Goal: Obtain resource: Obtain resource

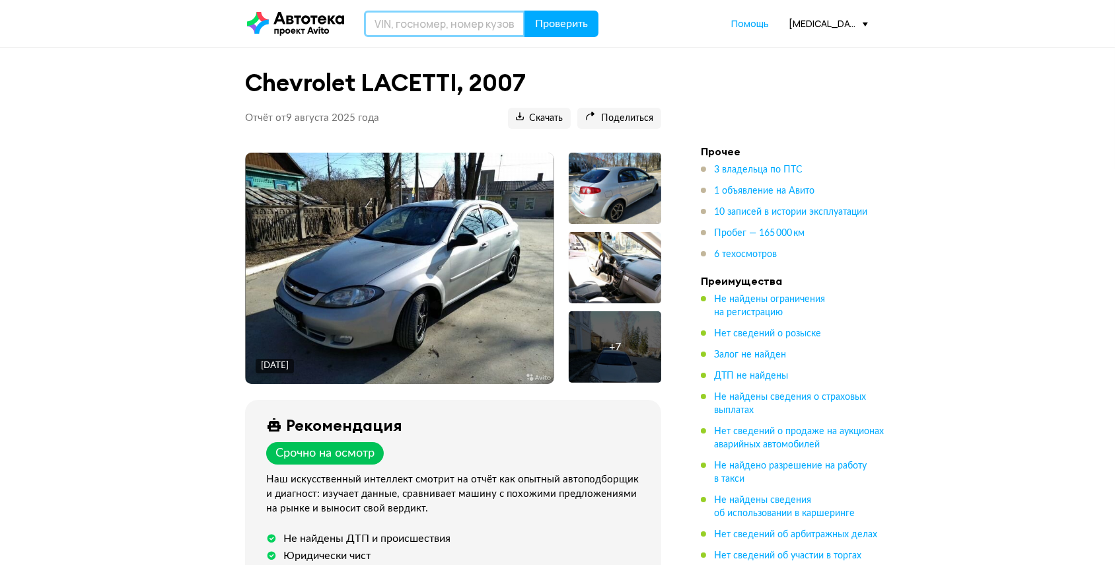
click at [425, 24] on input "text" at bounding box center [444, 24] width 161 height 26
type input "У356ХК60"
click at [574, 39] on header "У356ХК60 Проверить Помощь [MEDICAL_DATA][EMAIL_ADDRESS][DOMAIN_NAME]" at bounding box center [557, 23] width 1115 height 47
click at [569, 29] on span "Проверить" at bounding box center [561, 23] width 53 height 11
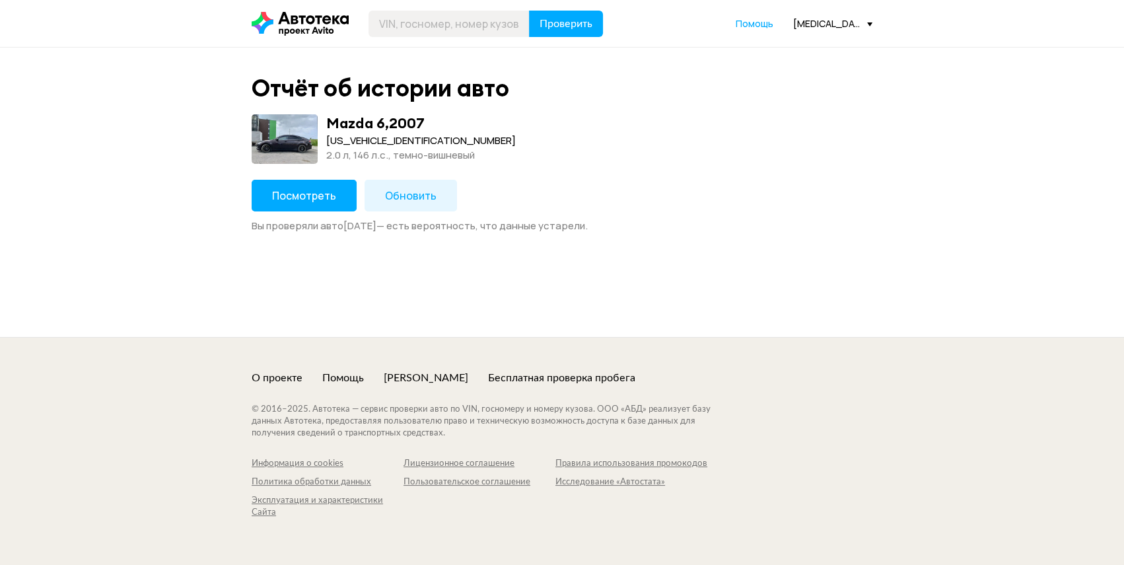
click at [403, 201] on span "Обновить" at bounding box center [411, 195] width 52 height 15
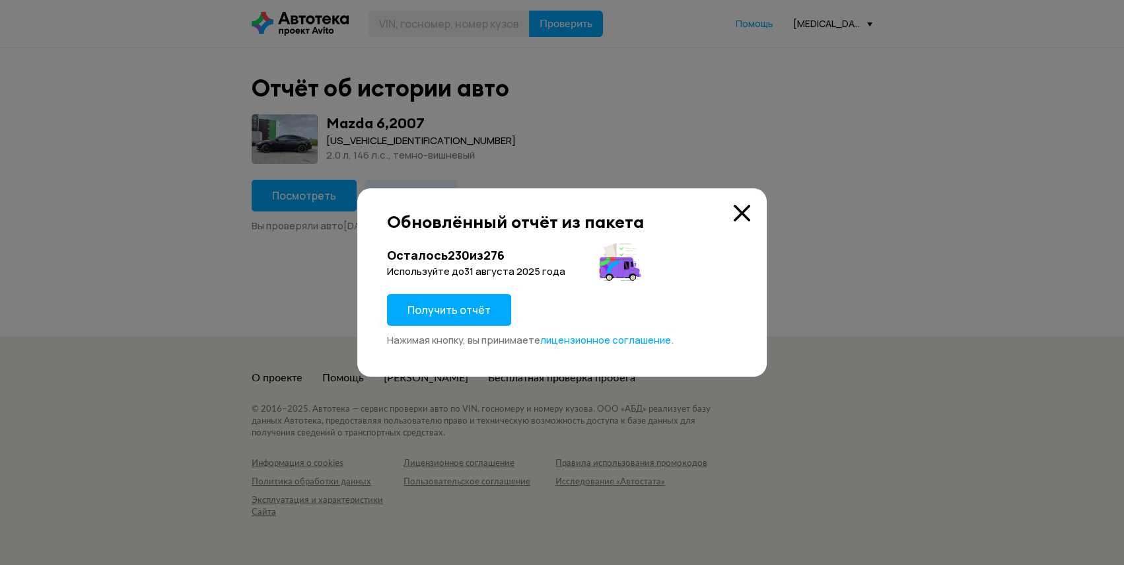
click at [449, 303] on span "Получить отчёт" at bounding box center [448, 309] width 83 height 15
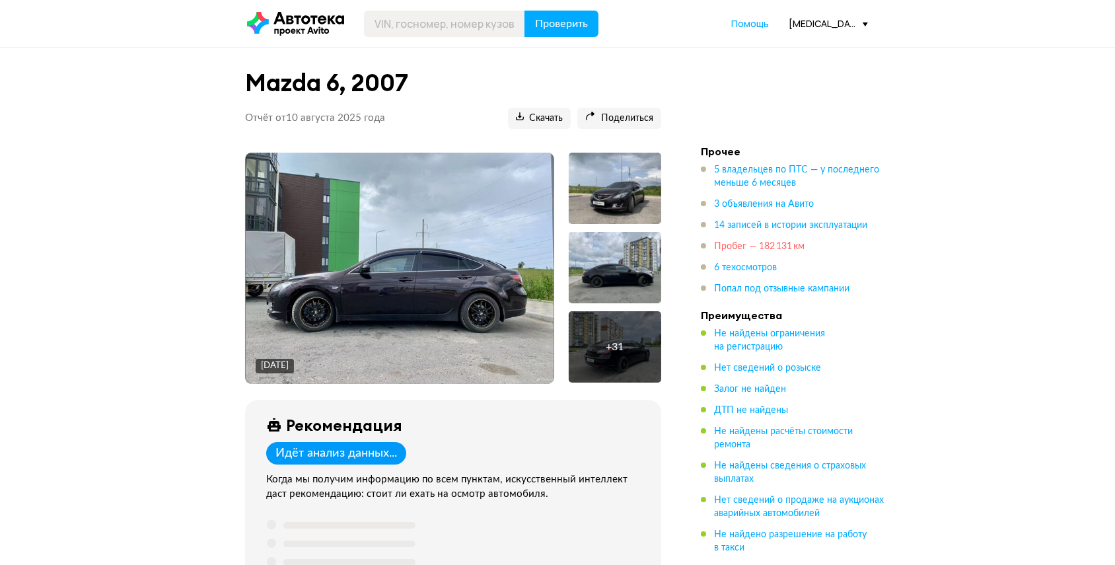
click at [742, 243] on span "Пробег — 182 131 км" at bounding box center [759, 246] width 90 height 9
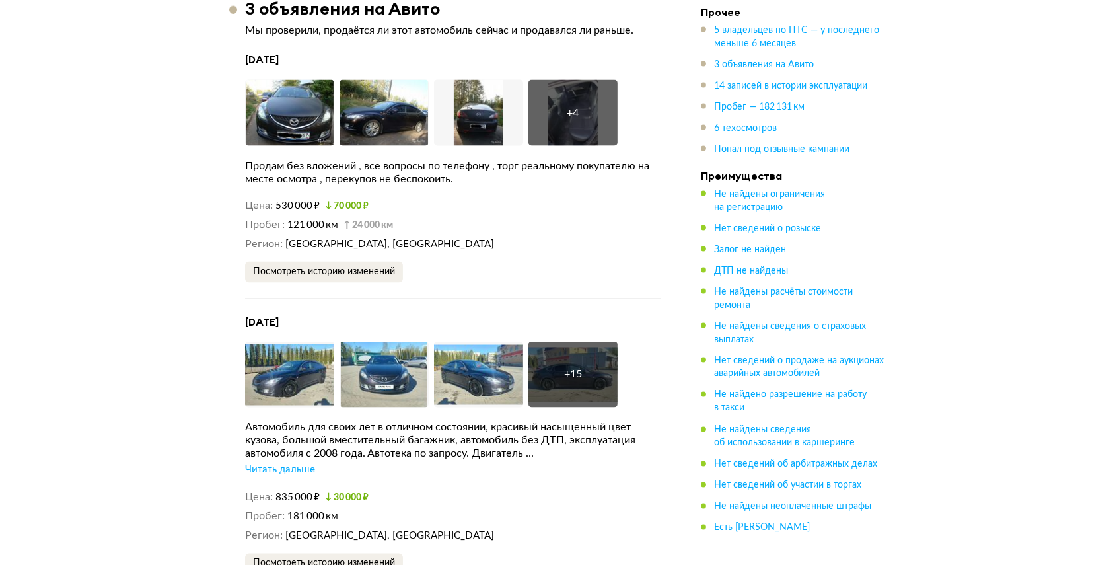
scroll to position [2932, 0]
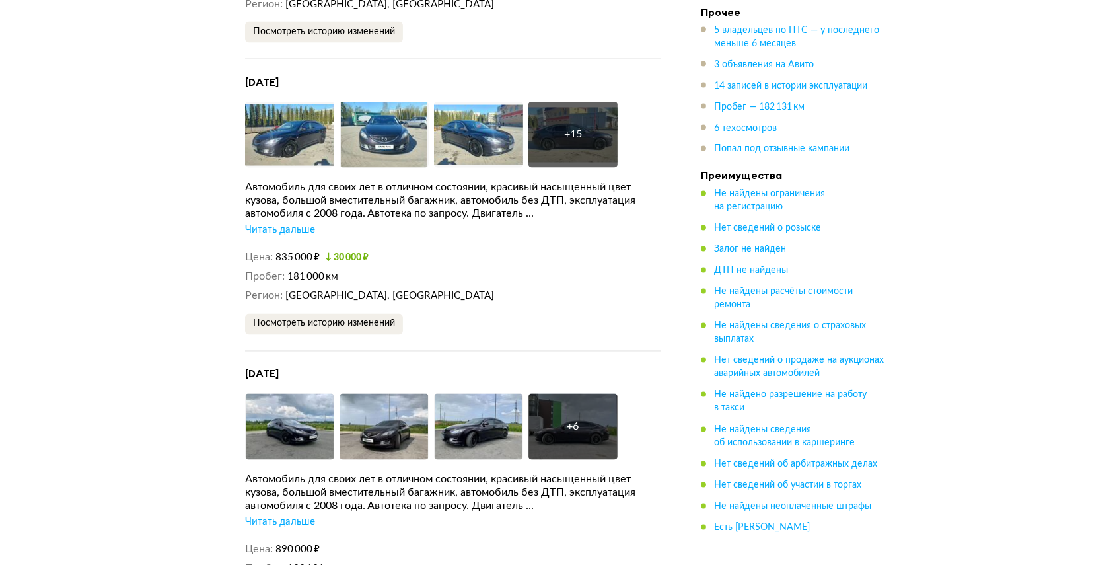
click at [291, 229] on div "Читать дальше" at bounding box center [280, 230] width 70 height 13
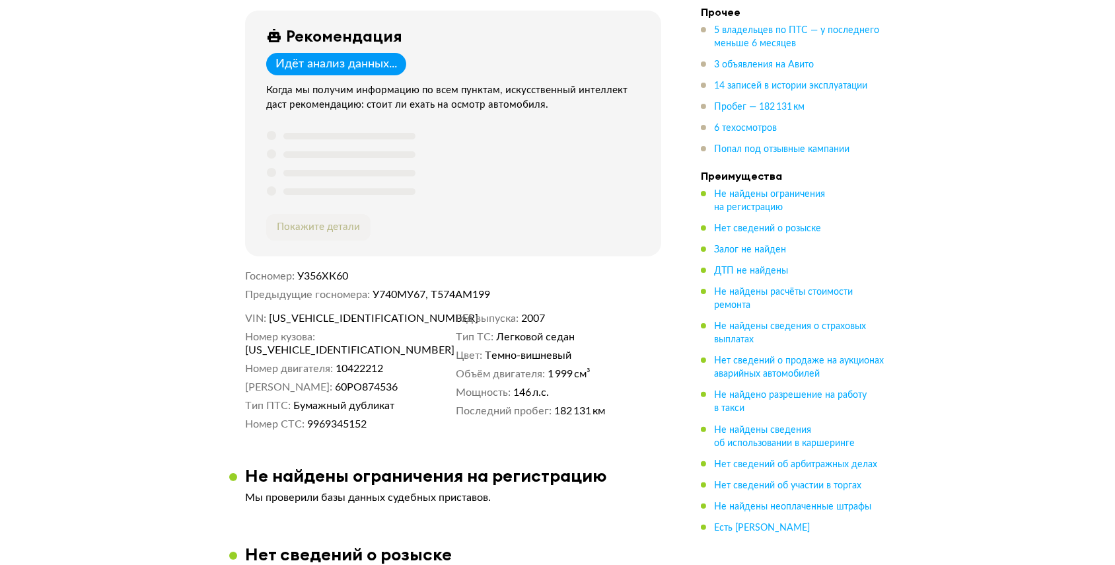
scroll to position [652, 0]
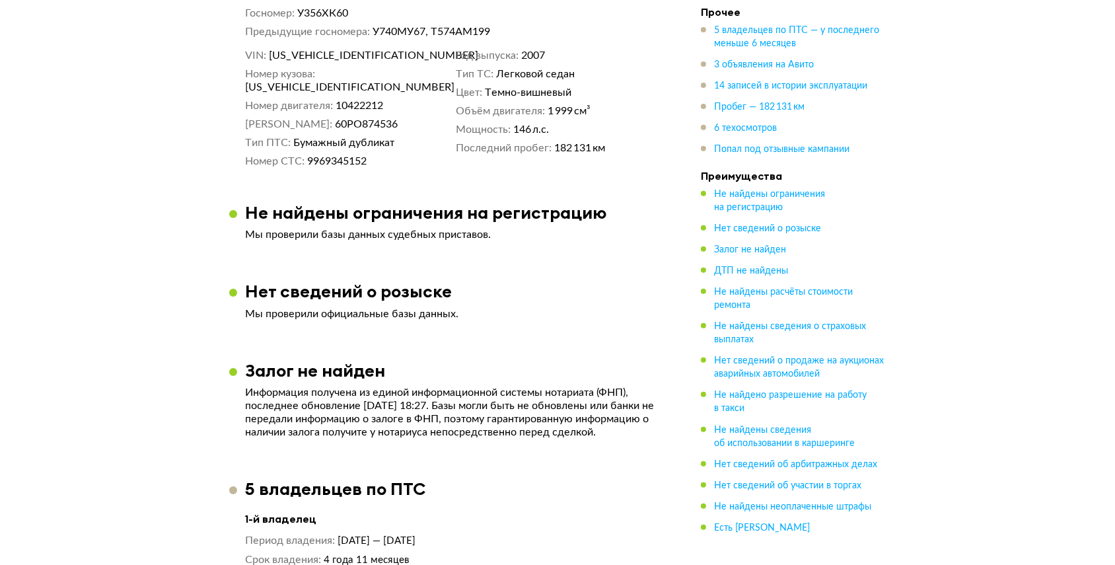
click at [364, 57] on span "[US_VEHICLE_IDENTIFICATION_NUMBER]" at bounding box center [345, 55] width 152 height 13
copy span "[US_VEHICLE_IDENTIFICATION_NUMBER]"
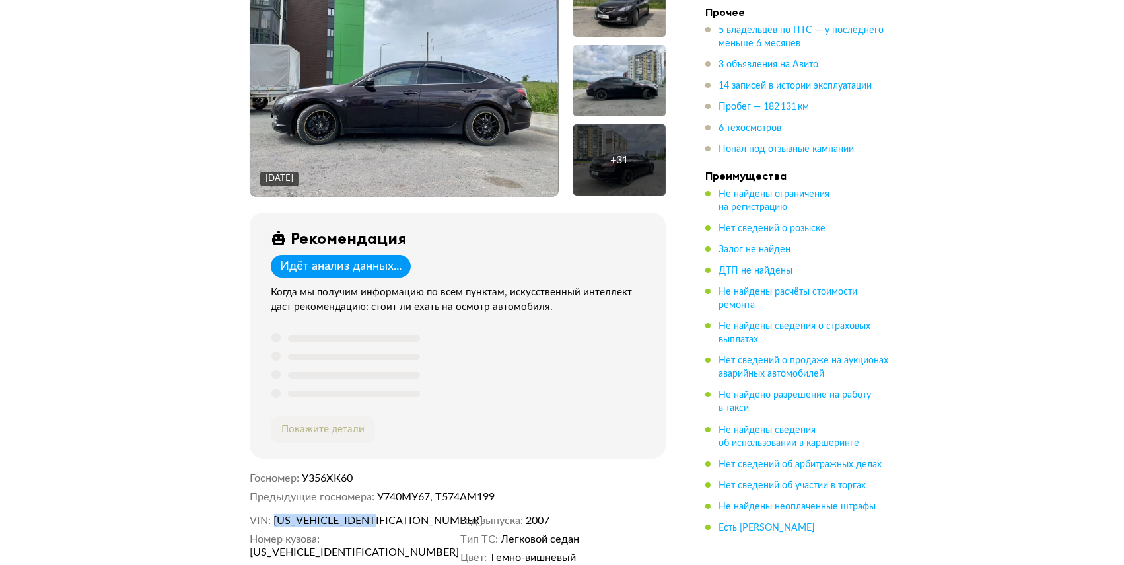
scroll to position [52, 0]
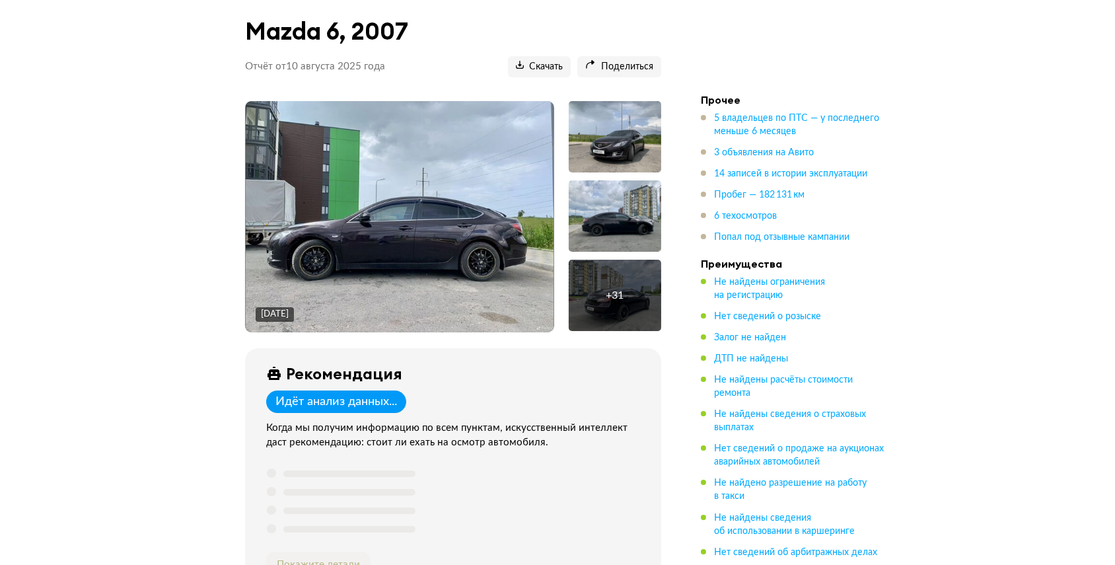
click at [495, 234] on img at bounding box center [400, 216] width 308 height 231
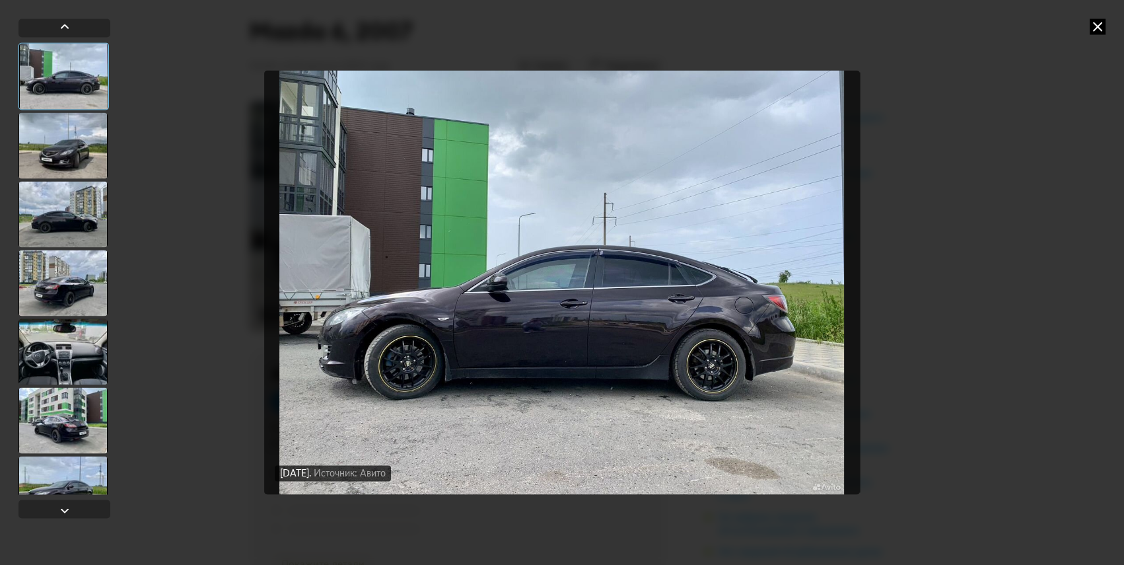
click at [100, 372] on div at bounding box center [62, 351] width 89 height 66
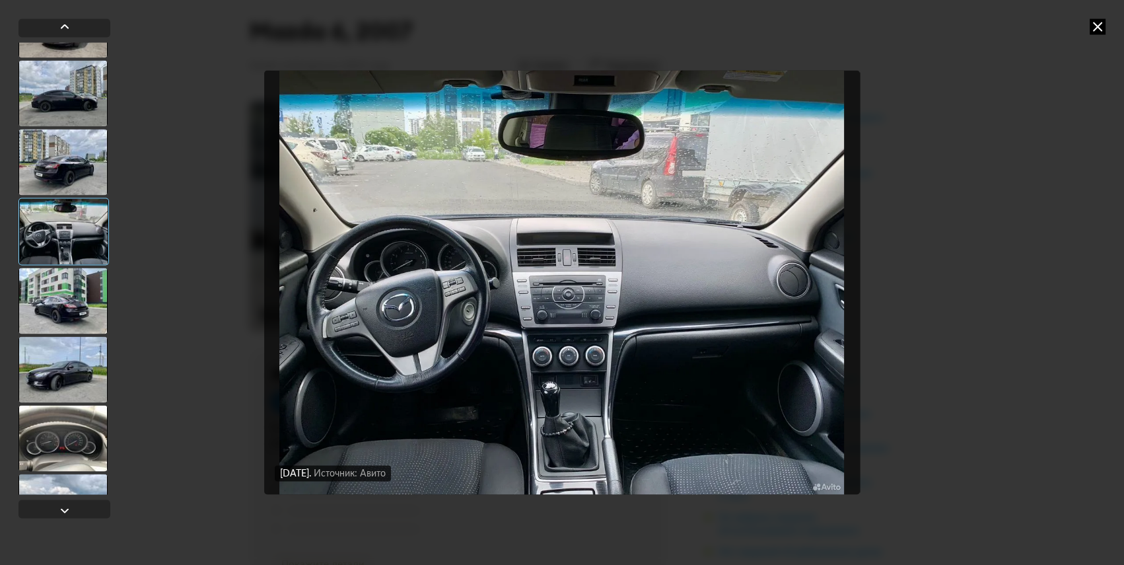
click at [100, 372] on div at bounding box center [62, 369] width 89 height 66
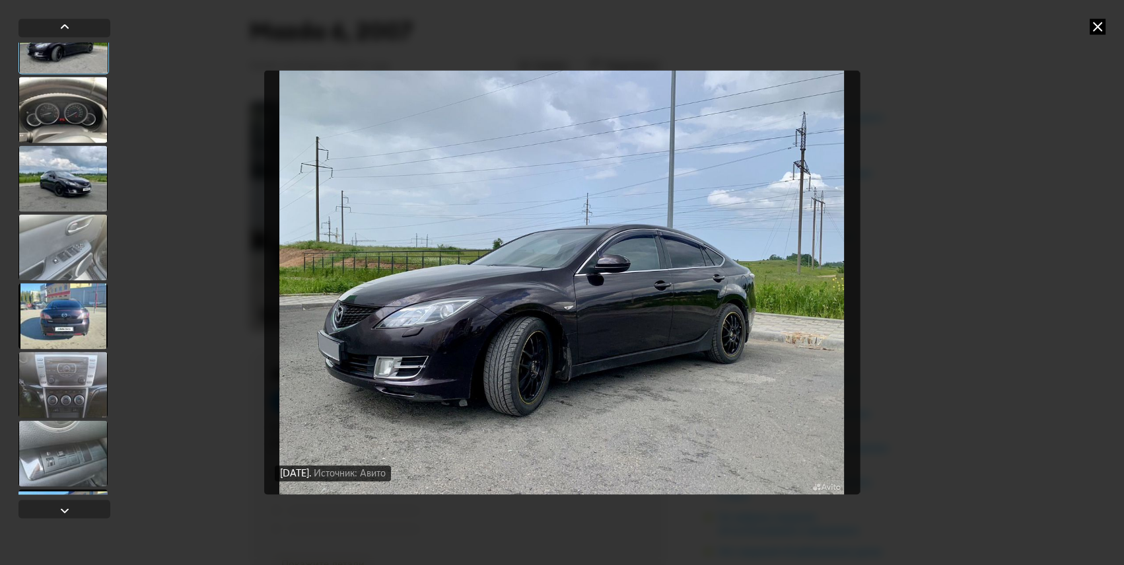
scroll to position [479, 0]
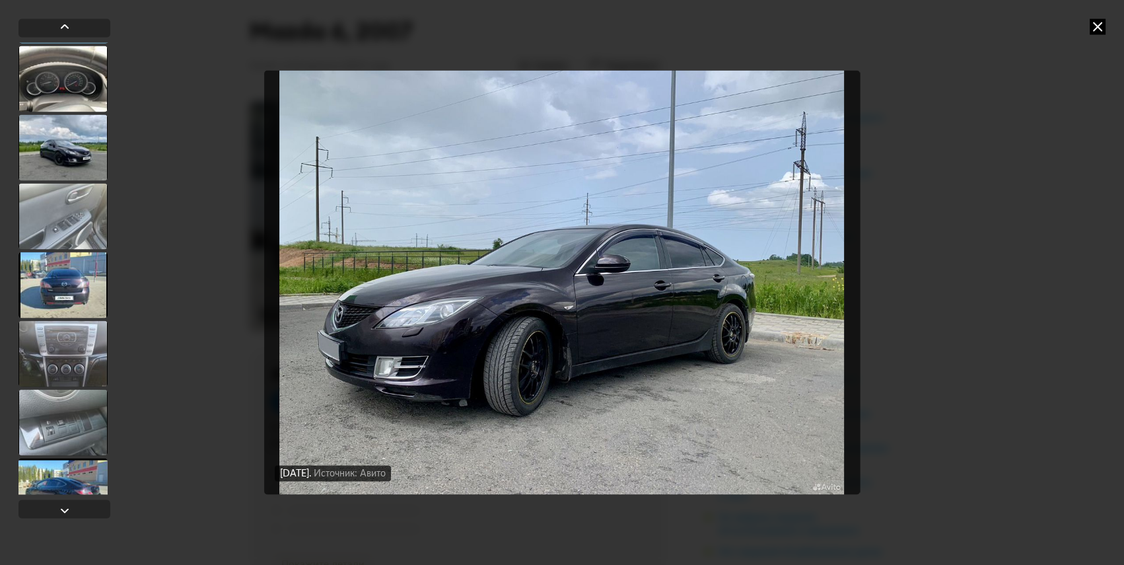
click at [78, 275] on div at bounding box center [62, 285] width 89 height 66
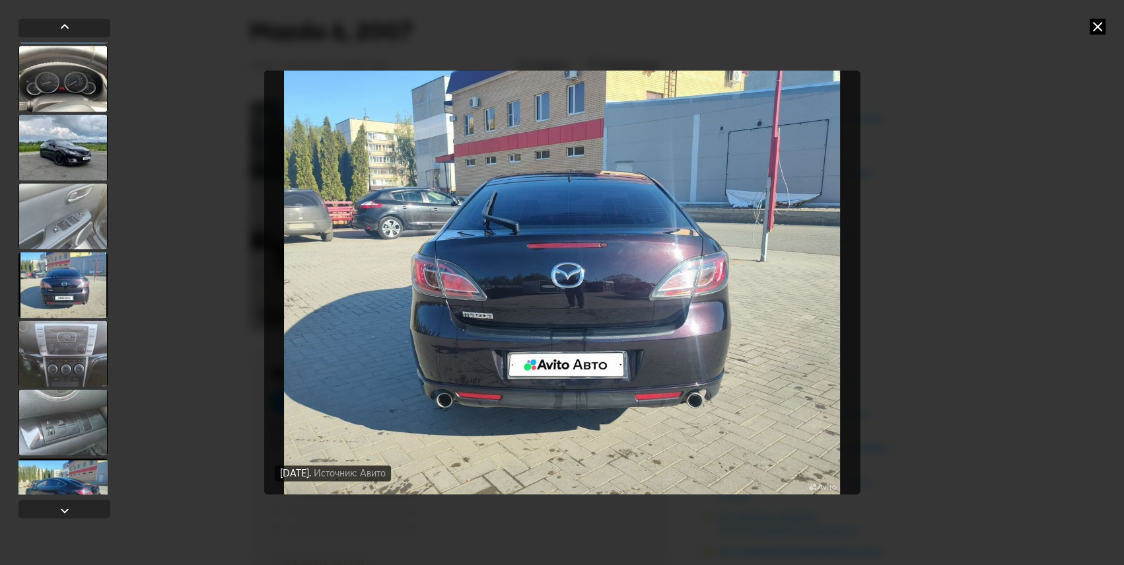
click at [76, 362] on div at bounding box center [62, 353] width 89 height 66
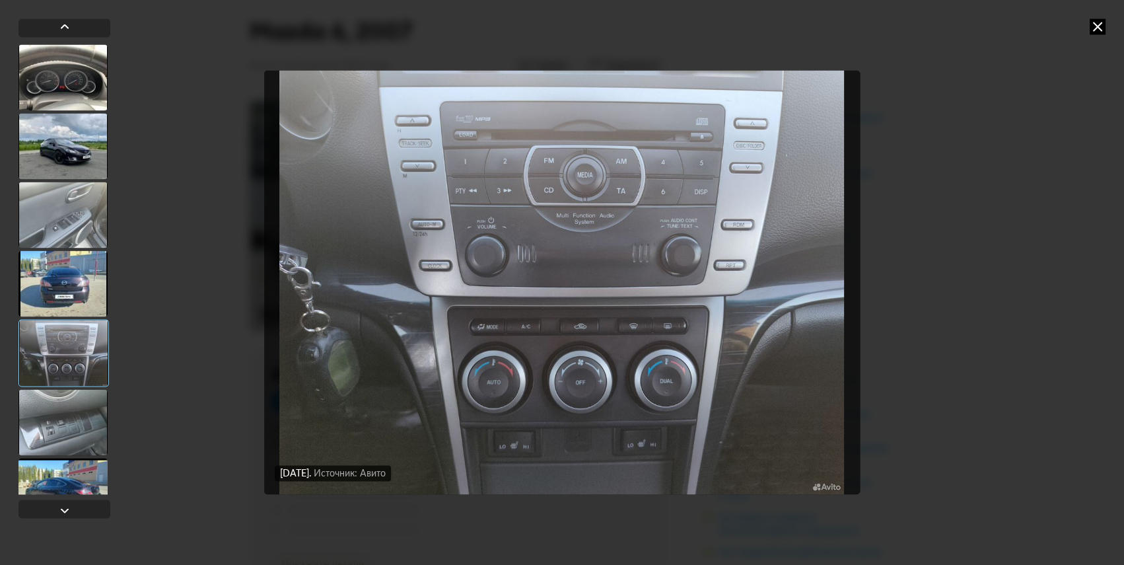
click at [78, 429] on div at bounding box center [62, 422] width 89 height 66
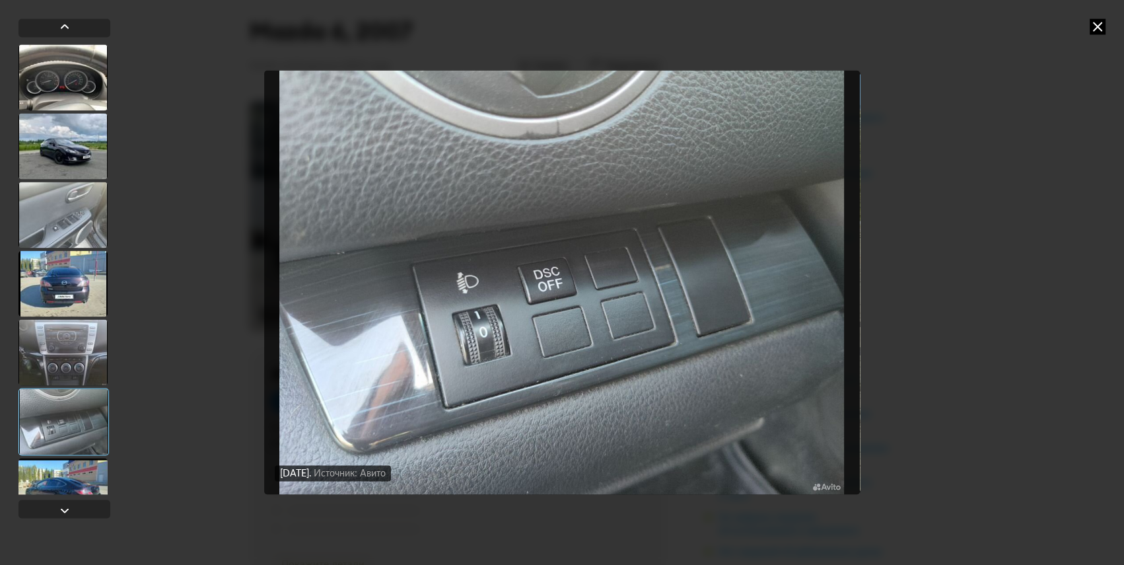
click at [78, 352] on div at bounding box center [62, 352] width 89 height 66
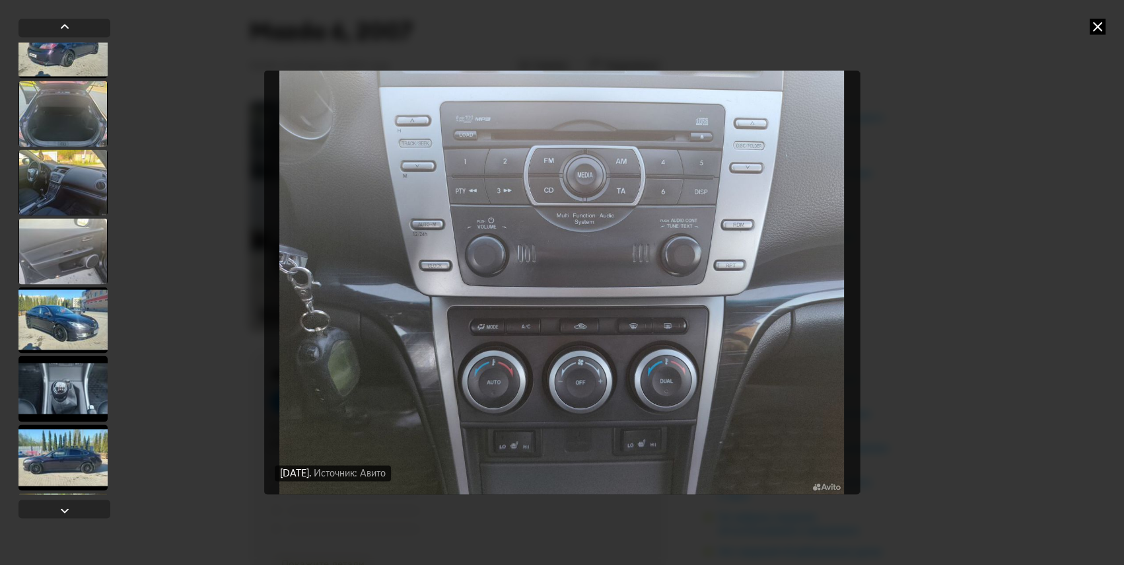
click at [75, 407] on div at bounding box center [62, 388] width 89 height 66
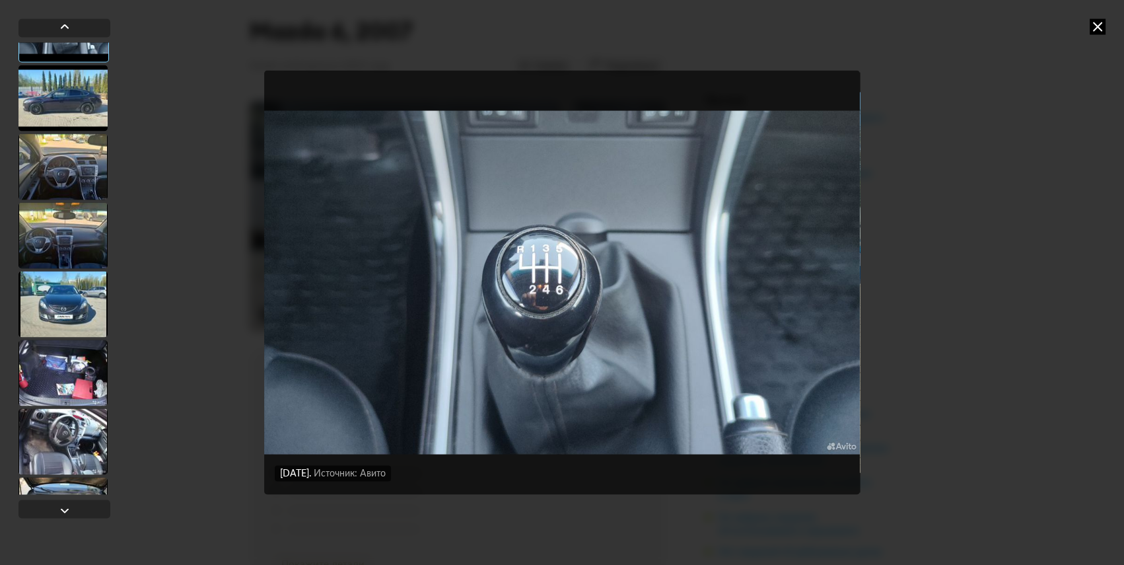
click at [75, 408] on div at bounding box center [62, 441] width 89 height 66
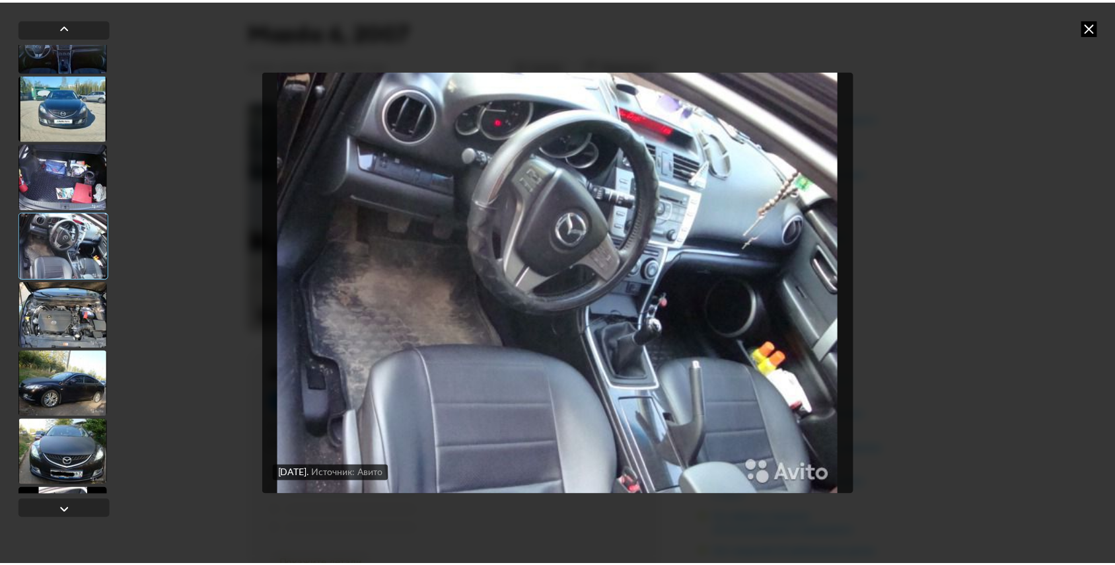
scroll to position [1883, 0]
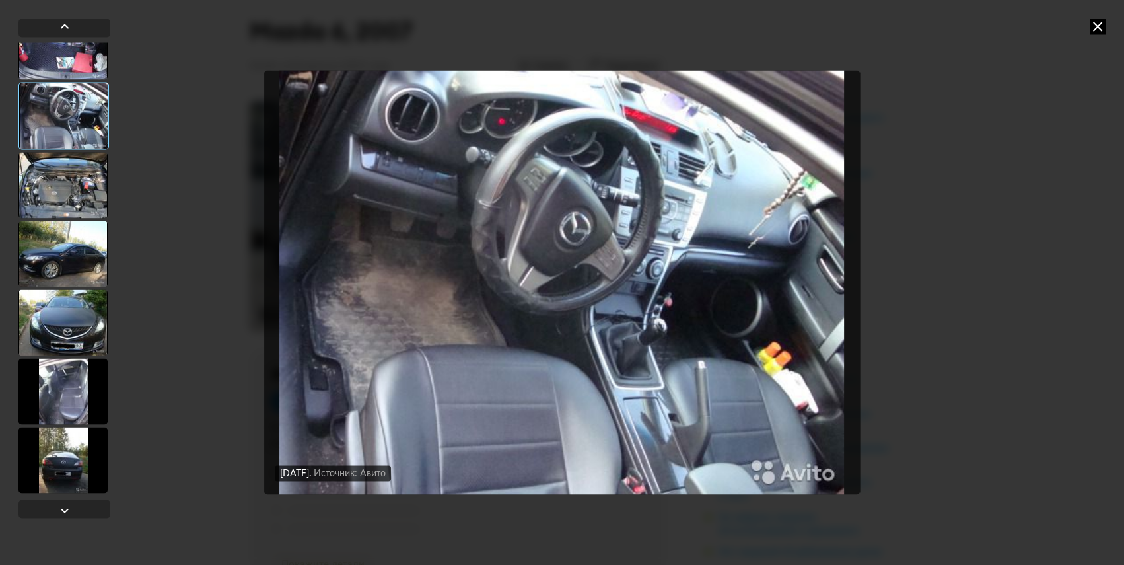
click at [46, 70] on div at bounding box center [62, 46] width 89 height 66
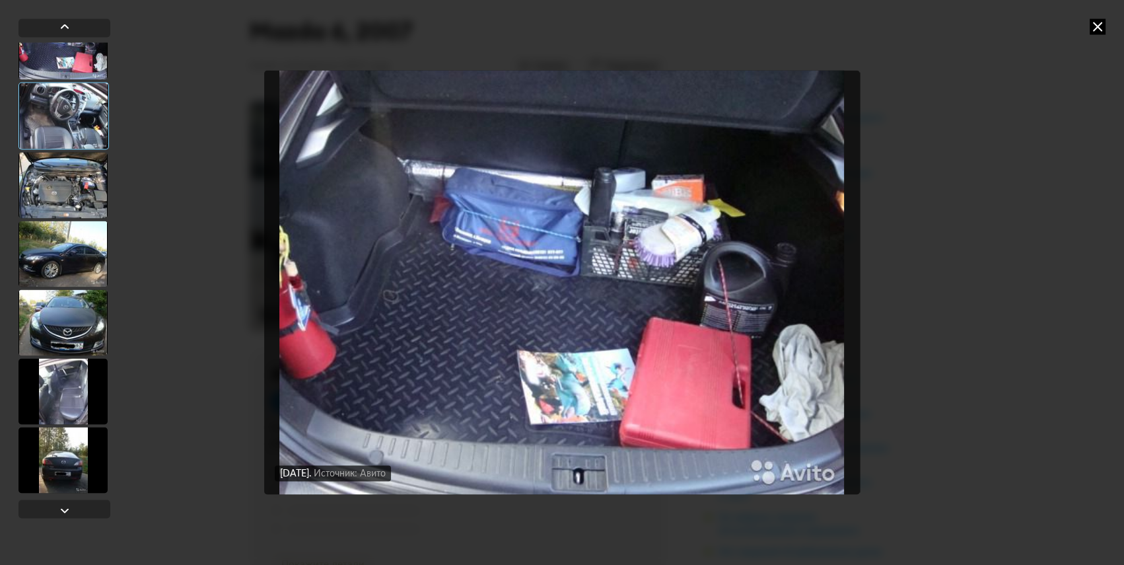
click at [47, 106] on div at bounding box center [63, 115] width 90 height 67
click at [61, 141] on div at bounding box center [62, 116] width 89 height 66
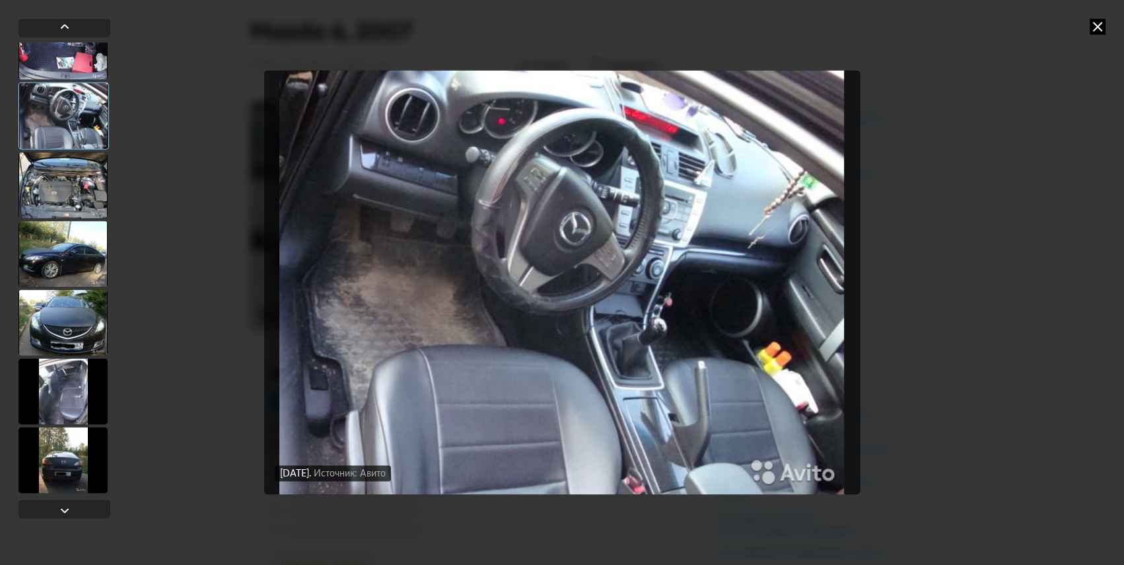
click at [1088, 34] on div "[DATE] Источник: Авито [DATE] Источник: Авито [DATE] Источник: Авито [DATE] Ист…" at bounding box center [562, 282] width 1124 height 565
click at [1096, 26] on icon at bounding box center [1097, 26] width 16 height 16
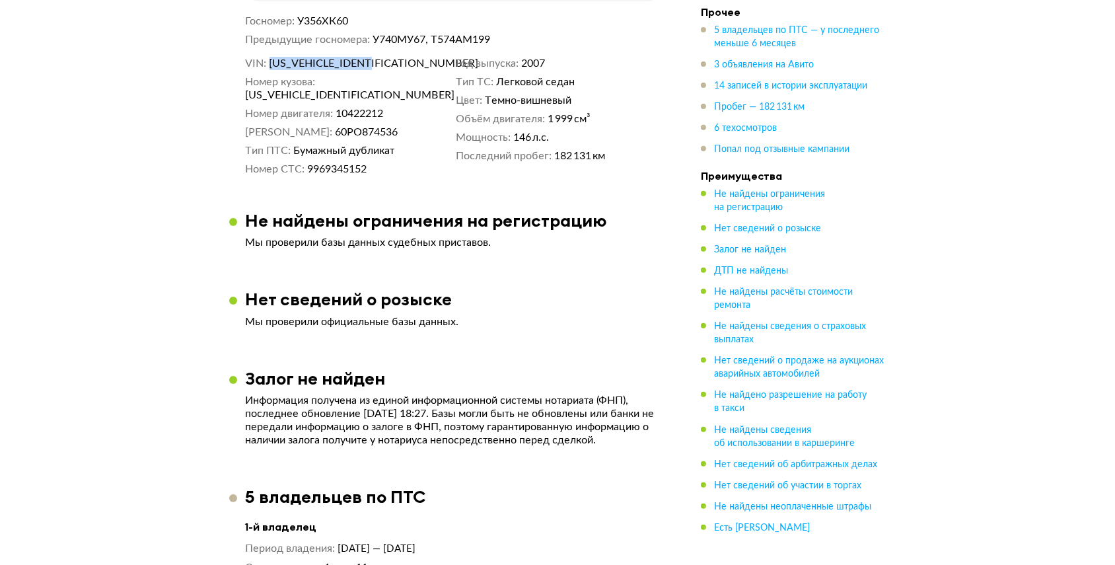
scroll to position [1012, 0]
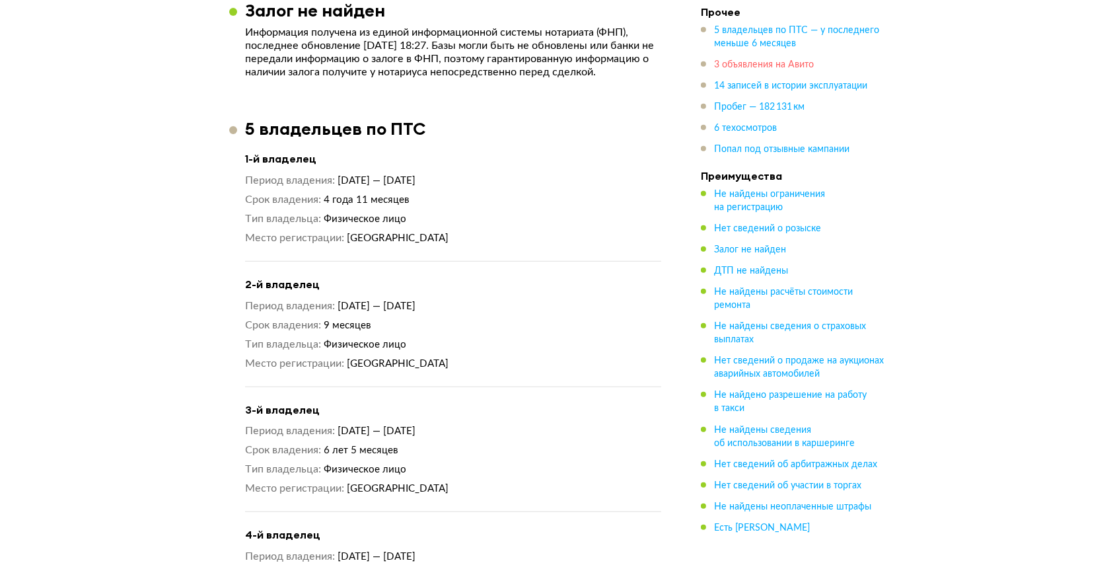
click at [716, 60] on span "3 объявления на Авито" at bounding box center [764, 64] width 100 height 9
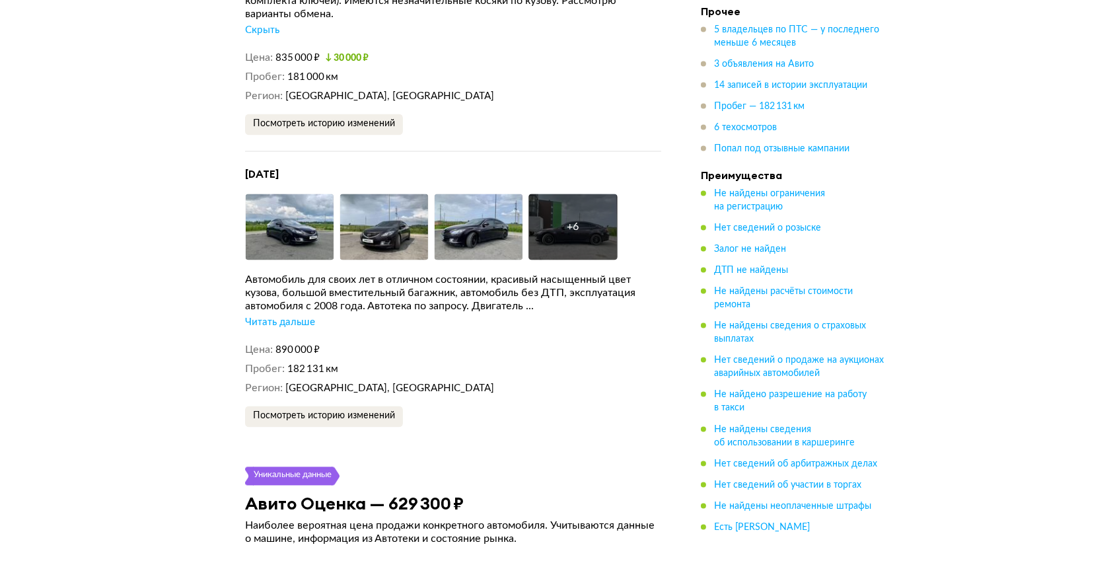
scroll to position [3319, 0]
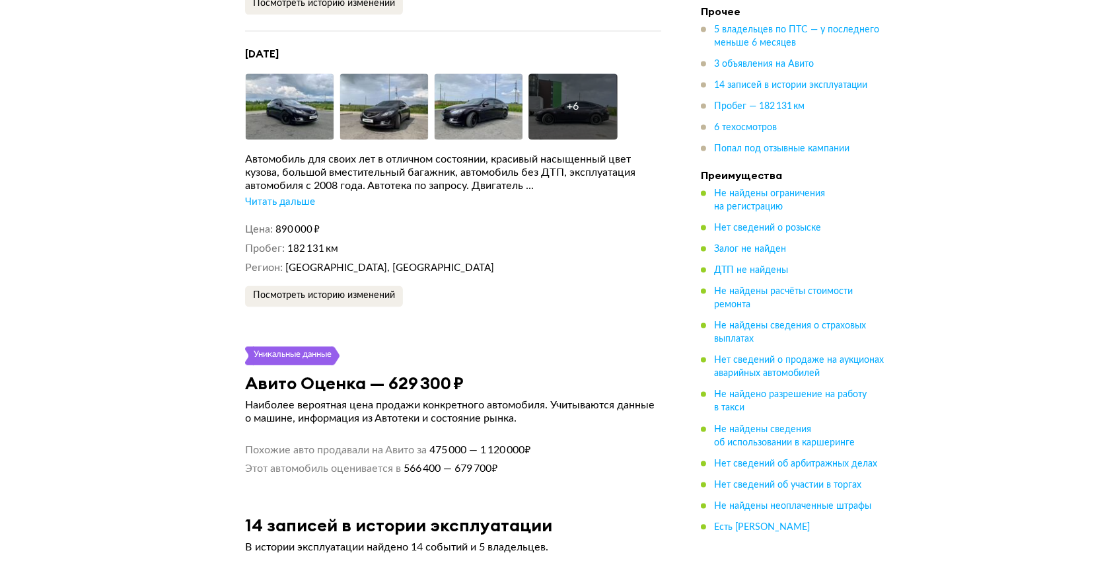
click at [274, 215] on div "[DATE] Увеличить фото Увеличить фото Увеличить фото + 6 Увеличить фото Автомоби…" at bounding box center [453, 176] width 416 height 259
click at [277, 207] on div "Читать дальше" at bounding box center [280, 201] width 70 height 13
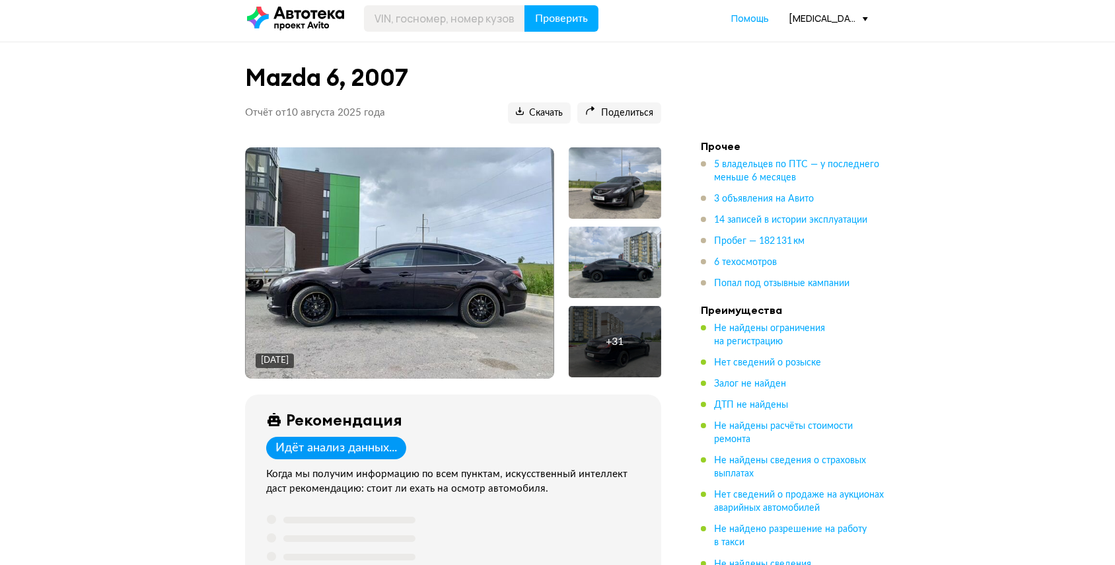
scroll to position [0, 0]
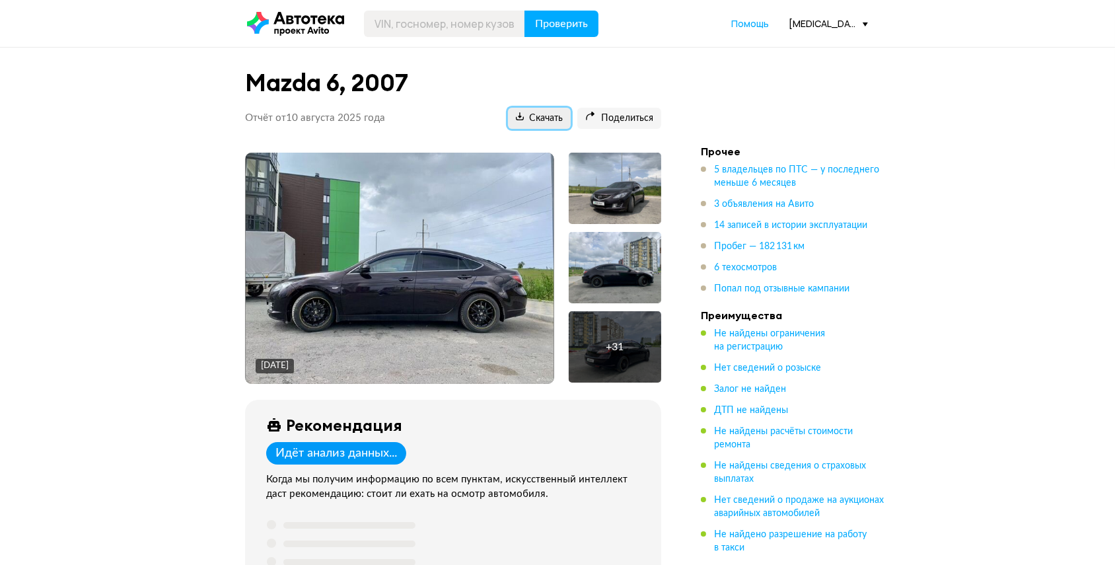
click at [541, 119] on span "Скачать" at bounding box center [539, 118] width 47 height 13
click at [820, 22] on div "[MEDICAL_DATA][EMAIL_ADDRESS][DOMAIN_NAME]" at bounding box center [827, 23] width 79 height 13
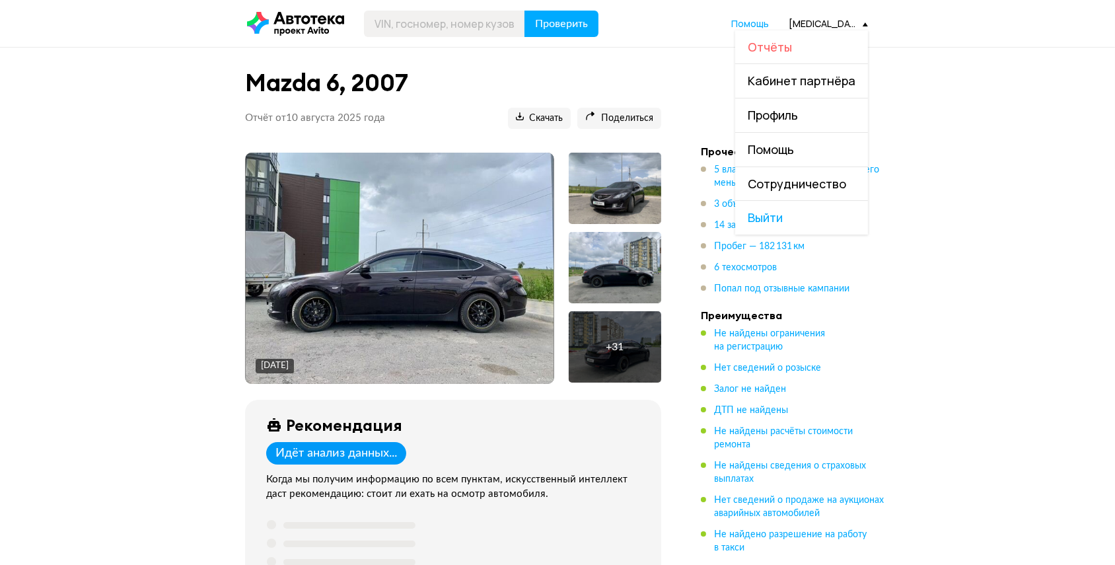
click at [786, 39] on span "Отчёты" at bounding box center [769, 47] width 44 height 16
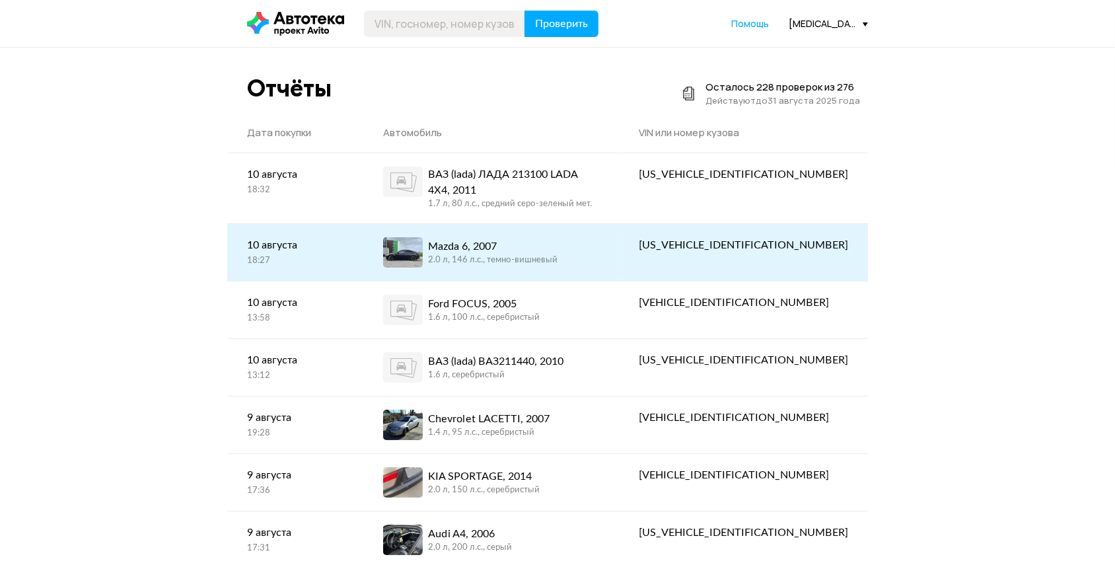
scroll to position [120, 0]
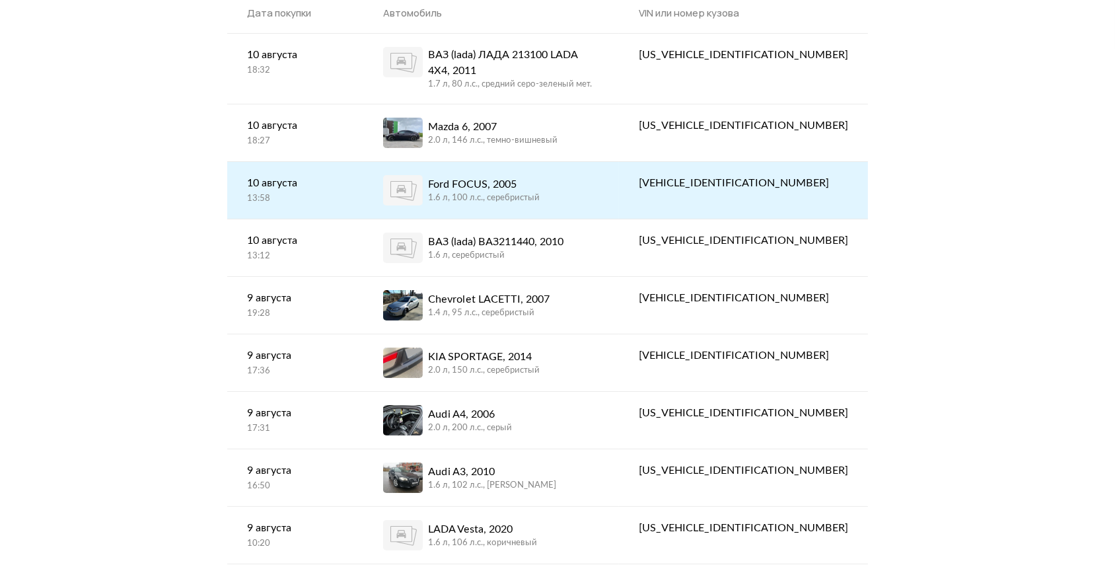
click at [599, 196] on div "Ford FOCUS, 2005 1.6 л, 100 л.c., серебристый" at bounding box center [491, 190] width 216 height 30
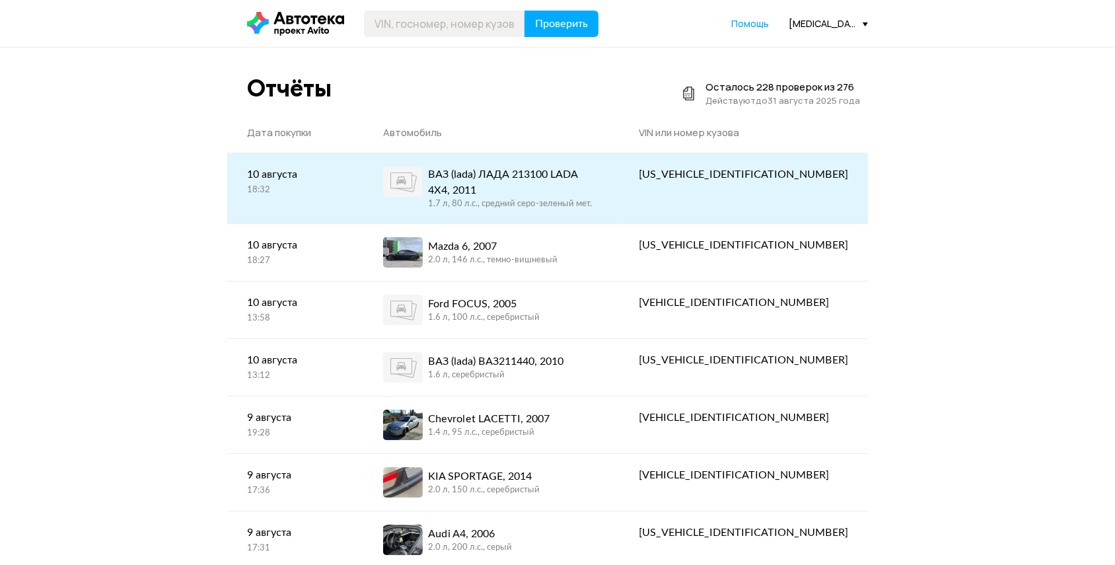
click at [599, 201] on div "1.7 л, 80 л.c., средний серо-зеленый мет." at bounding box center [513, 204] width 171 height 12
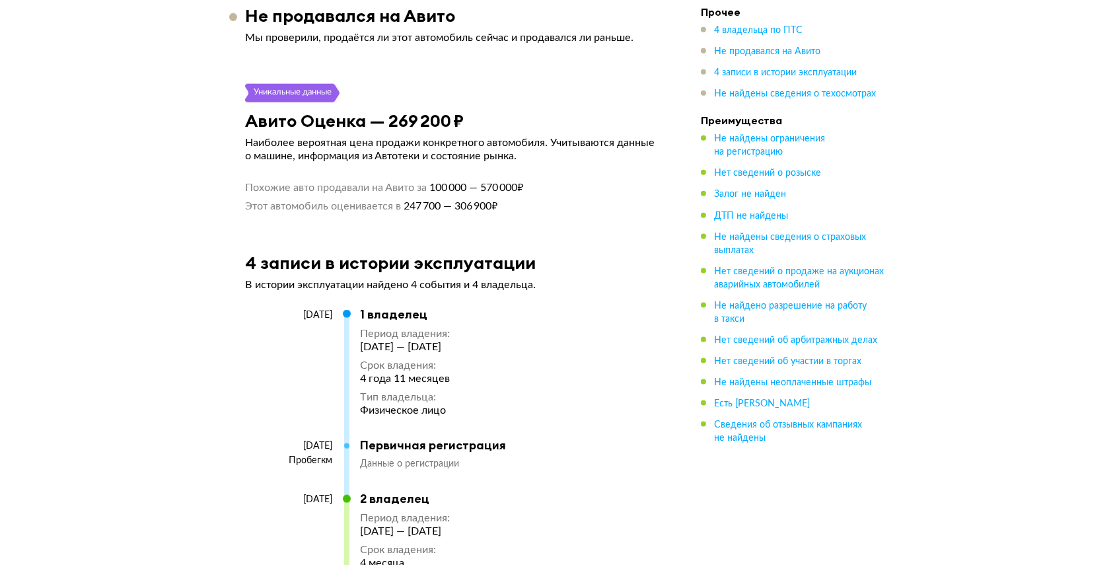
scroll to position [2521, 0]
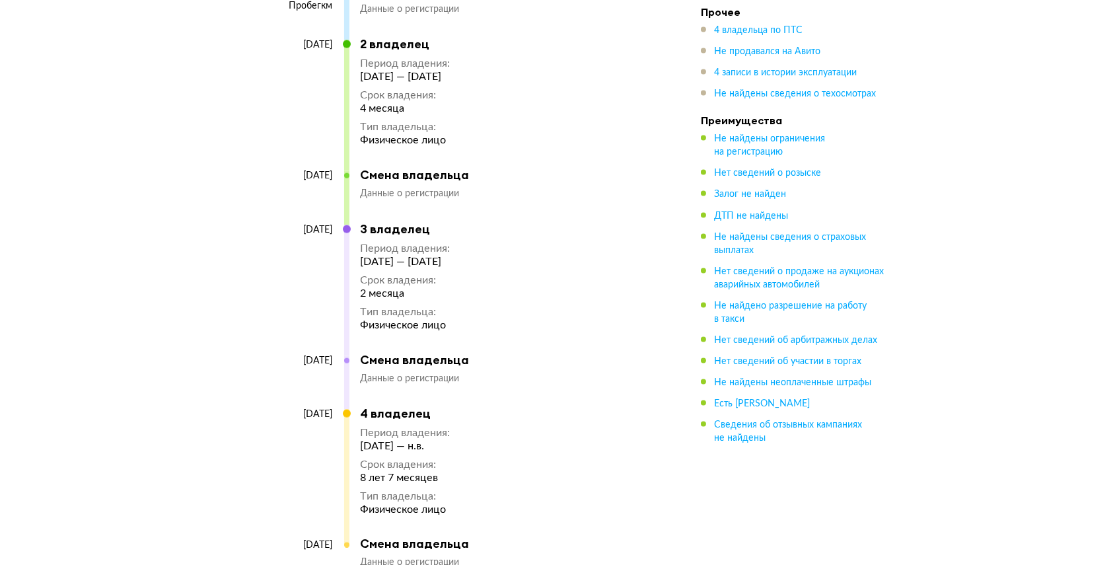
click at [251, 61] on div "[DATE]" at bounding box center [294, 103] width 99 height 129
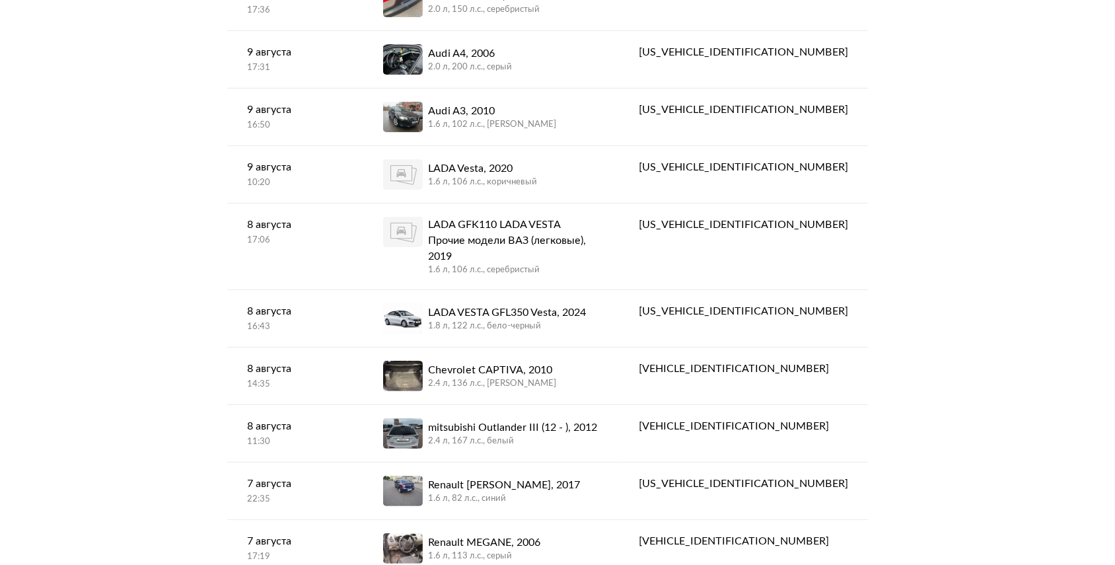
scroll to position [600, 0]
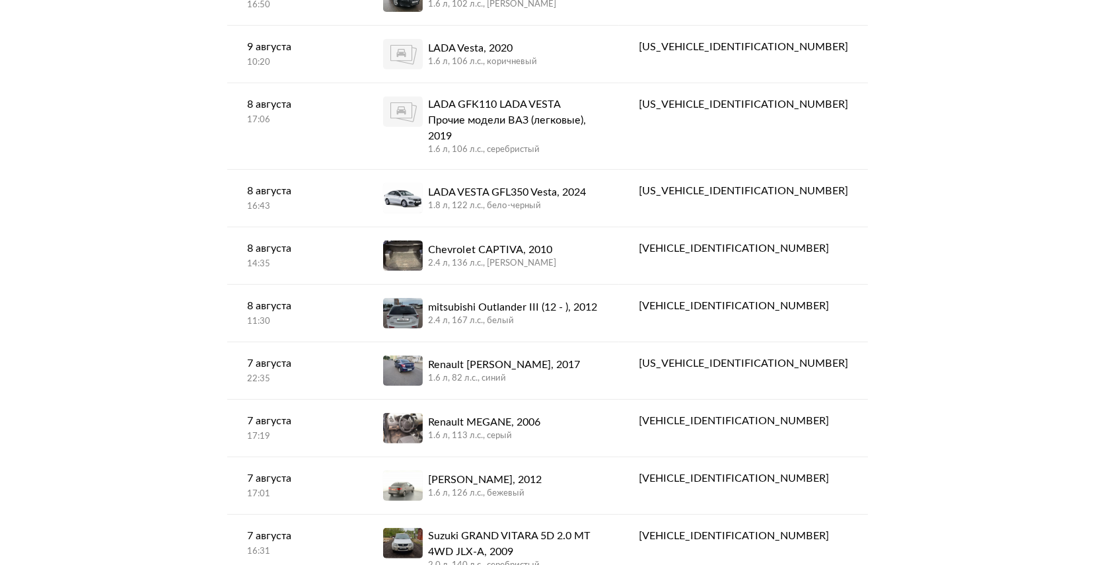
click at [619, 242] on link "Chevrolet CAPTIVA, 2010 2.4 л, 136 л.c., [PERSON_NAME]" at bounding box center [491, 255] width 256 height 57
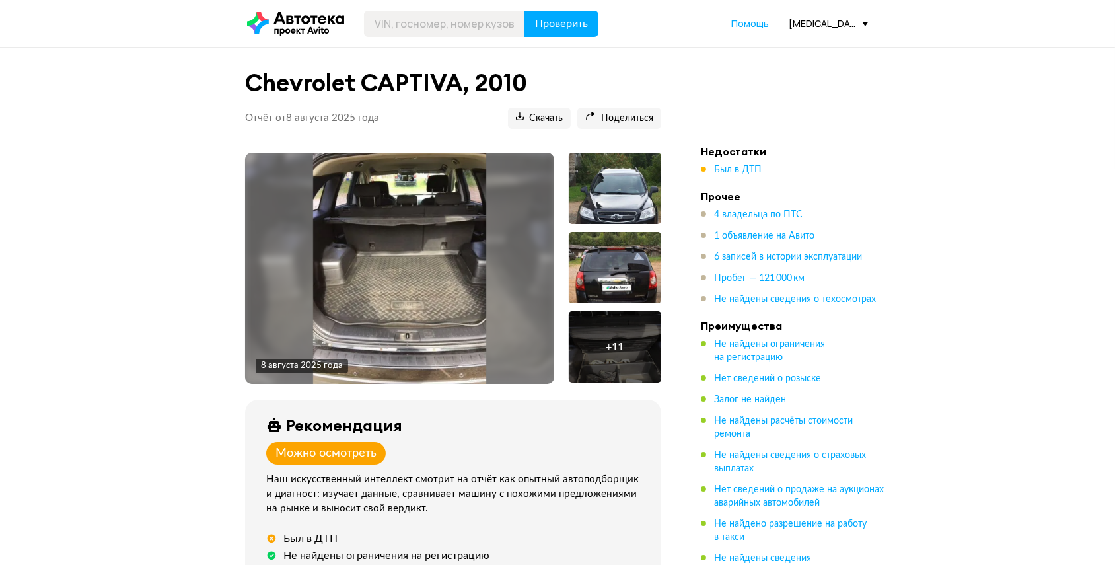
click at [812, 31] on div "Проверить Помощь [MEDICAL_DATA][EMAIL_ADDRESS][DOMAIN_NAME]" at bounding box center [557, 24] width 634 height 26
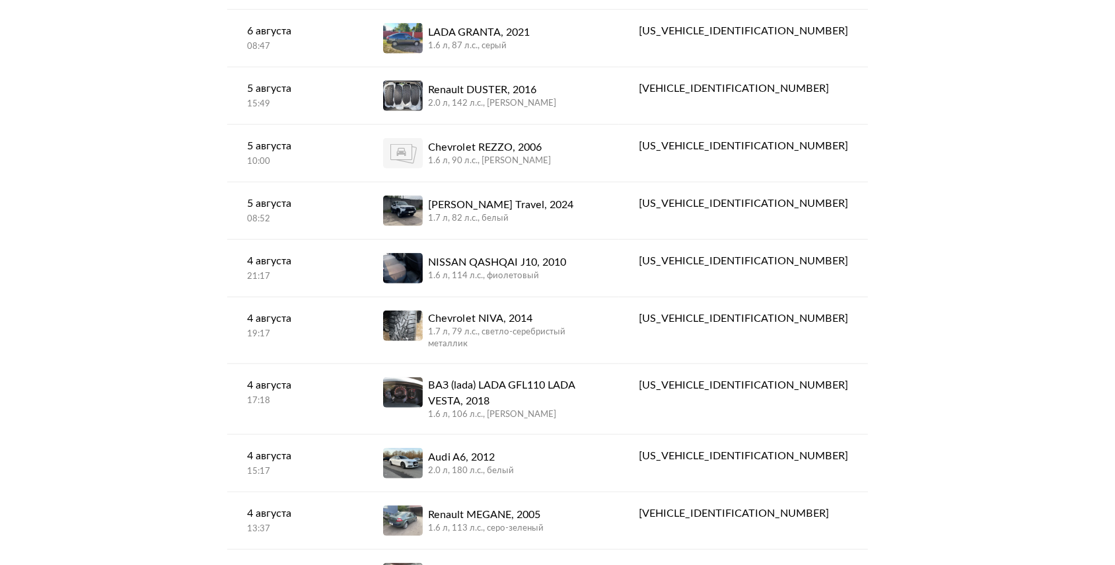
scroll to position [1690, 0]
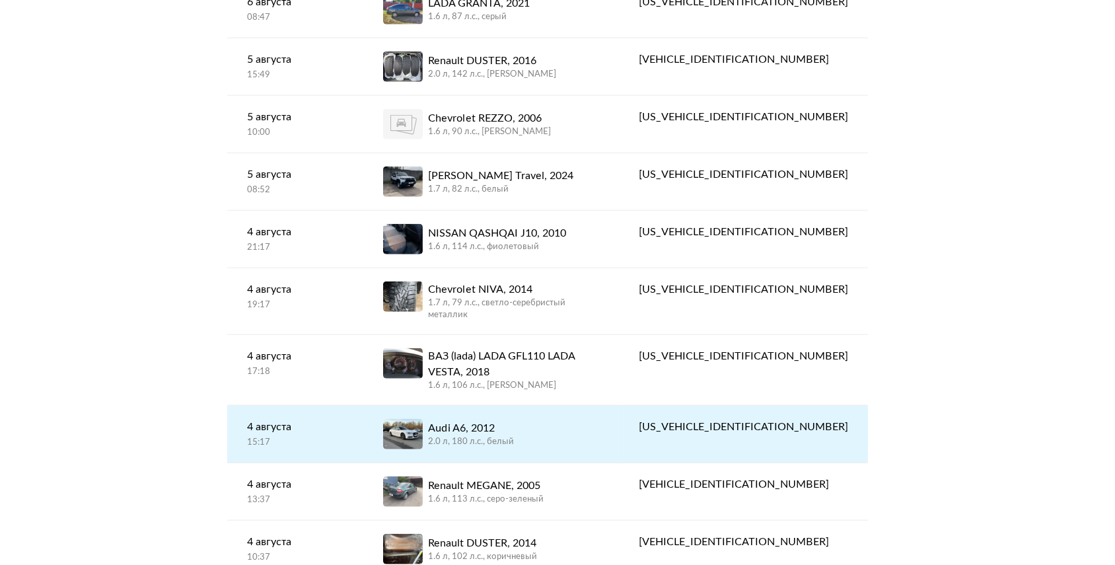
click at [565, 405] on link "Audi A6, 2012 2.0 л, 180 л.c., белый" at bounding box center [491, 433] width 256 height 57
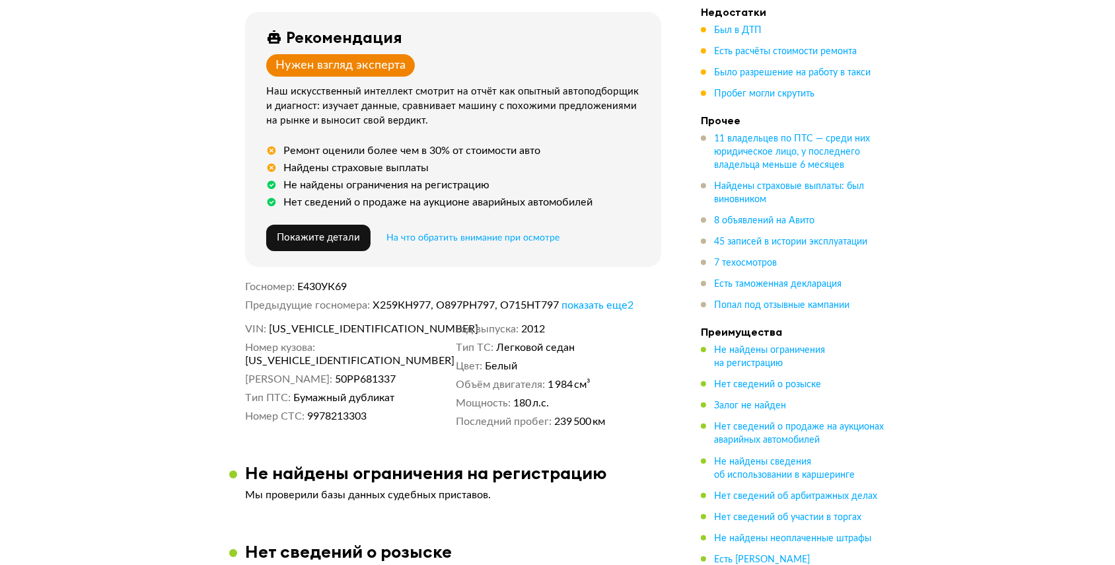
scroll to position [480, 0]
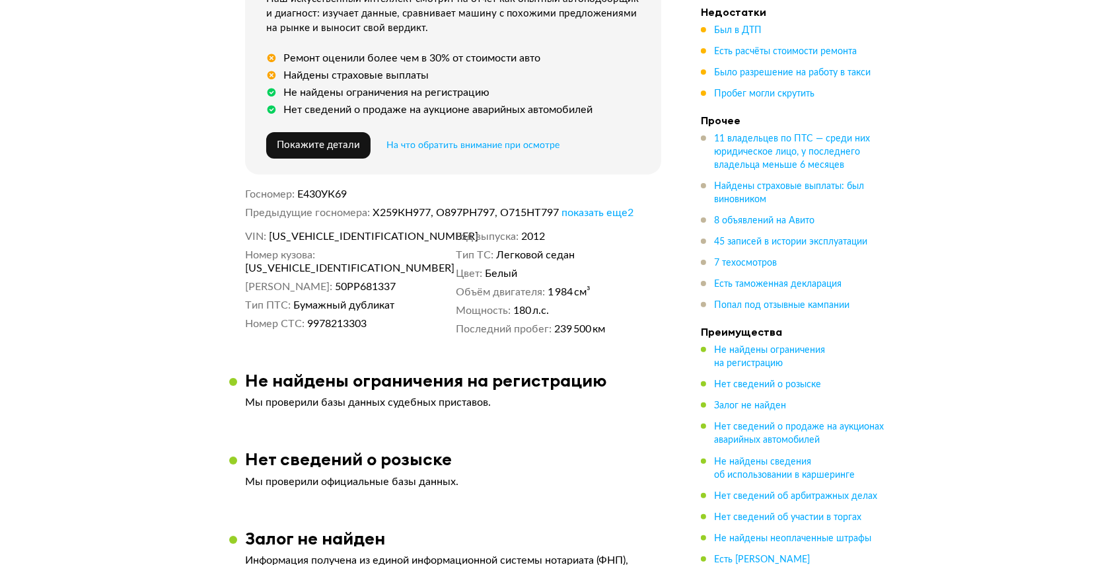
click at [364, 235] on span "[US_VEHICLE_IDENTIFICATION_NUMBER]" at bounding box center [345, 236] width 152 height 13
copy span "[US_VEHICLE_IDENTIFICATION_NUMBER]"
click at [747, 153] on span "11 владельцев по ПТС — среди них юридическое лицо, у последнего владельца меньш…" at bounding box center [792, 152] width 156 height 36
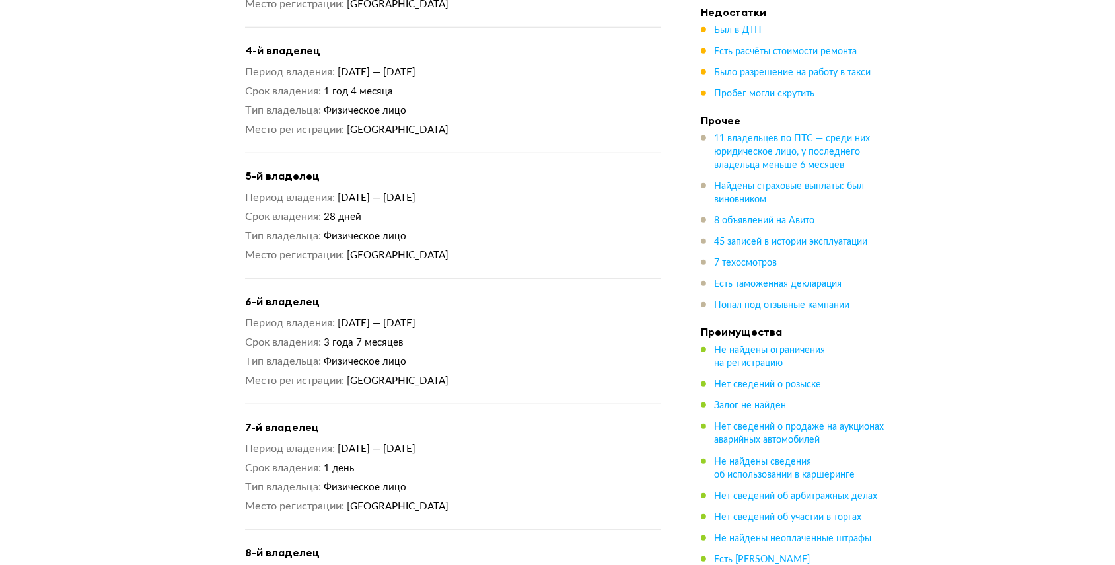
scroll to position [0, 0]
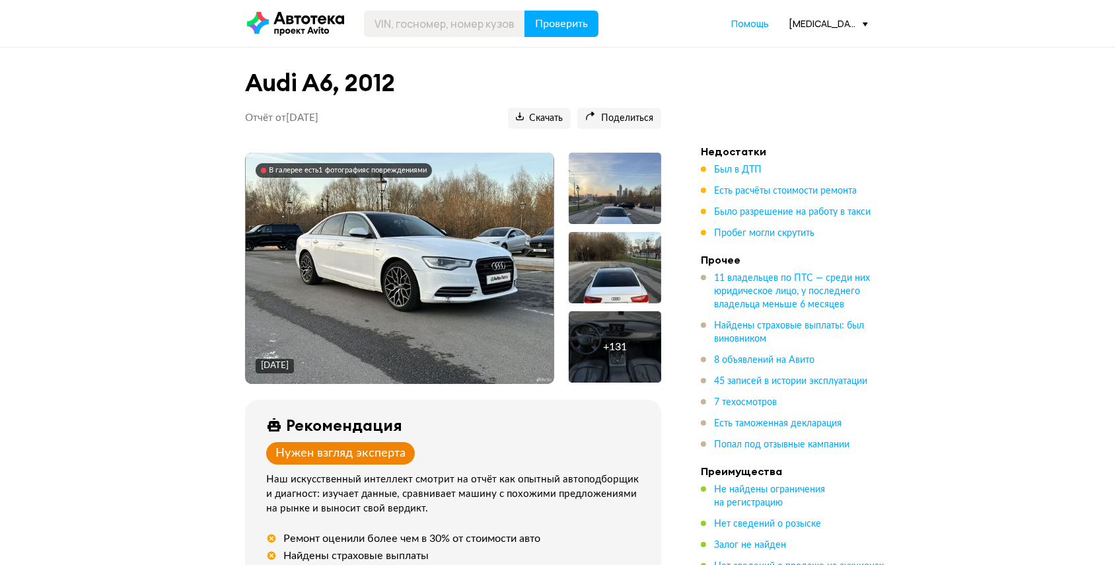
click at [844, 14] on div "Проверить Помощь [MEDICAL_DATA][EMAIL_ADDRESS][DOMAIN_NAME]" at bounding box center [557, 24] width 634 height 26
click at [810, 18] on div "[MEDICAL_DATA][EMAIL_ADDRESS][DOMAIN_NAME]" at bounding box center [827, 23] width 79 height 13
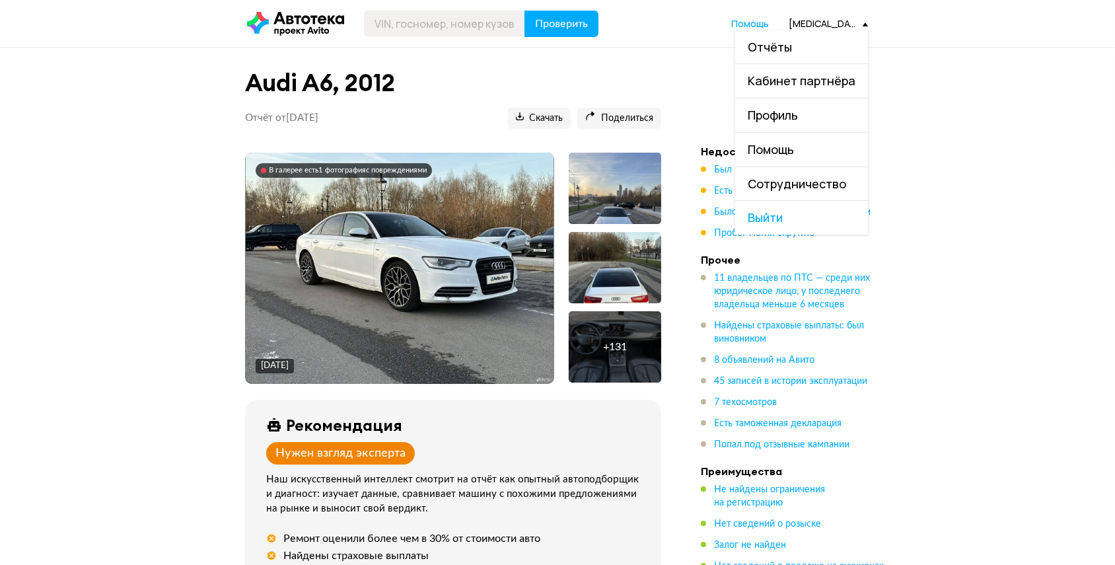
click at [794, 46] on link "Отчёты" at bounding box center [801, 47] width 133 height 34
